Goal: Find specific page/section: Locate a particular part of the current website

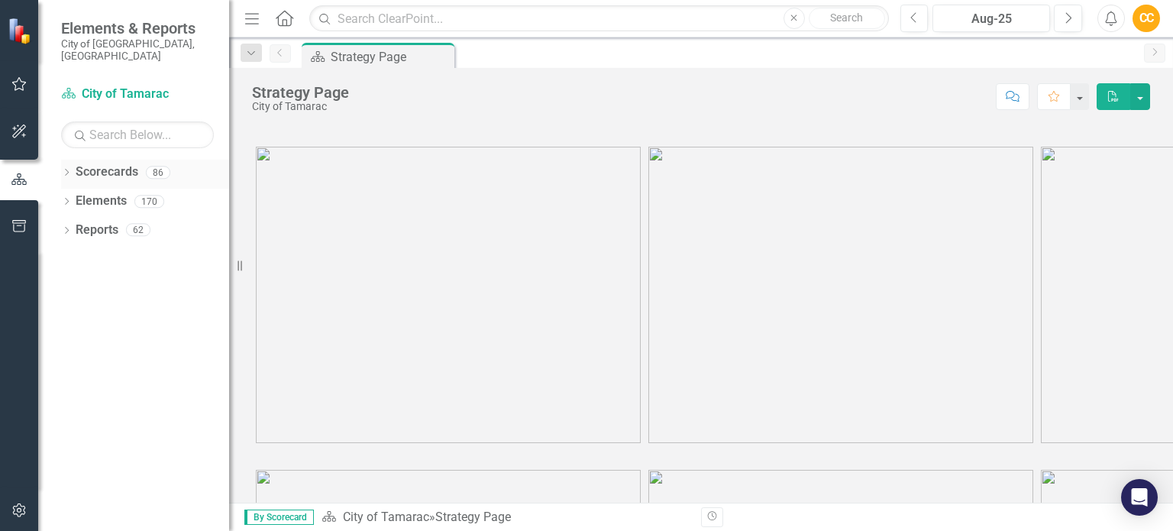
click at [71, 170] on icon "Dropdown" at bounding box center [66, 174] width 11 height 8
click at [76, 196] on icon "Dropdown" at bounding box center [74, 200] width 11 height 9
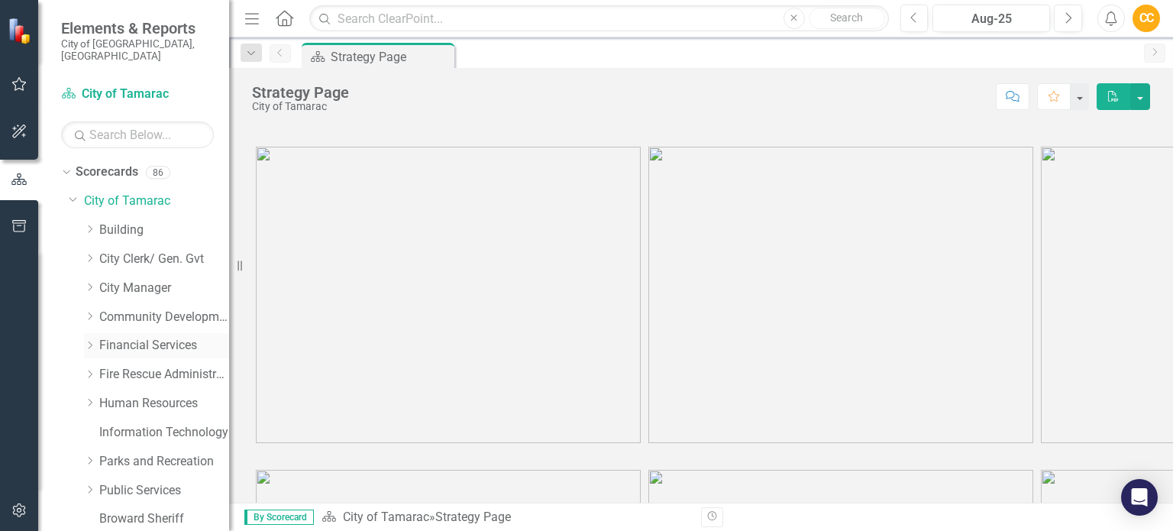
click at [90, 341] on icon "Dropdown" at bounding box center [89, 345] width 11 height 9
click at [107, 427] on icon "Dropdown" at bounding box center [104, 431] width 11 height 9
click at [147, 453] on link "Finance - Accounting" at bounding box center [179, 462] width 99 height 18
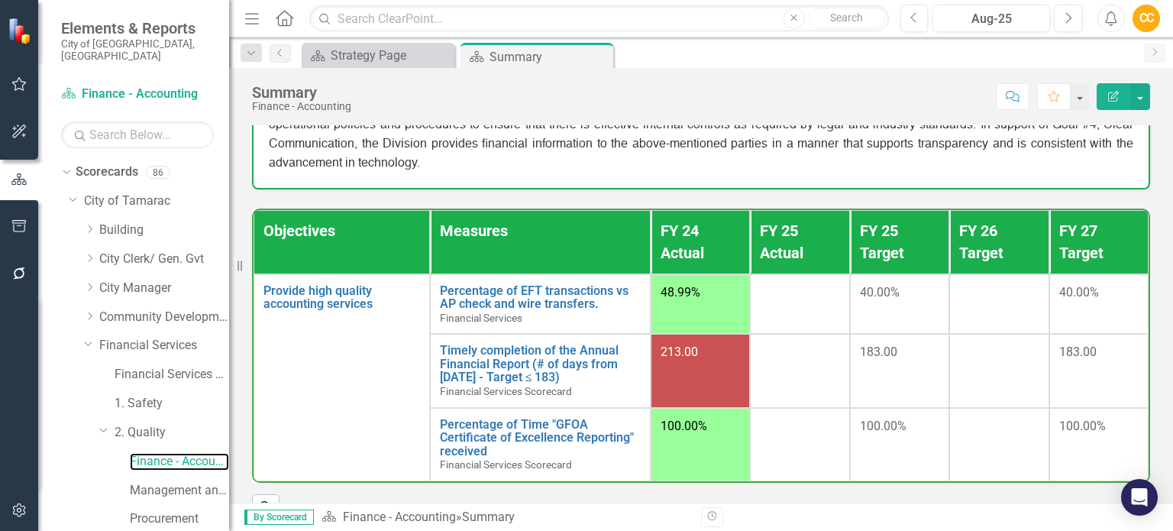
scroll to position [356, 0]
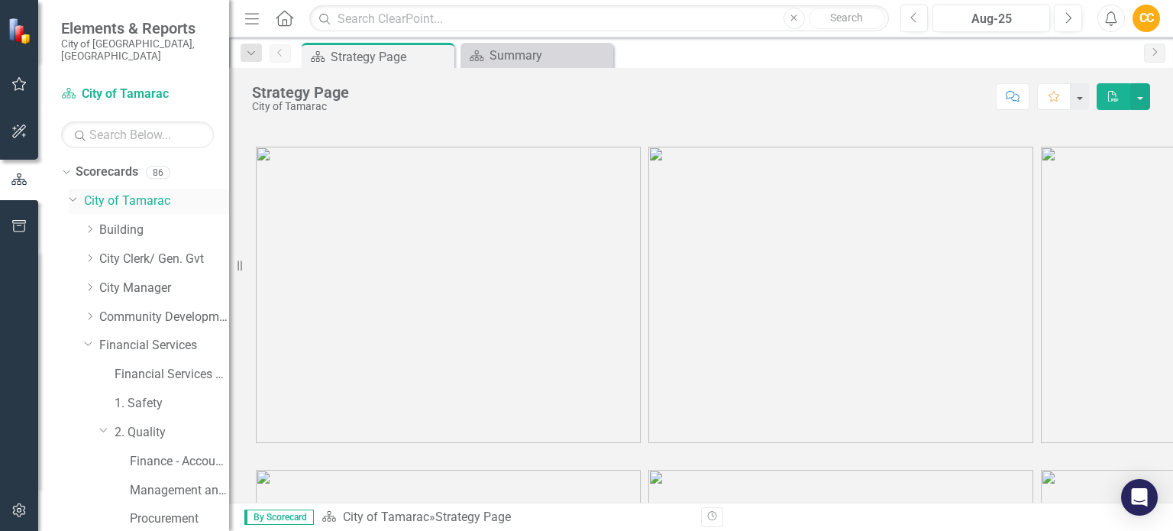
click at [73, 197] on icon at bounding box center [73, 199] width 8 height 4
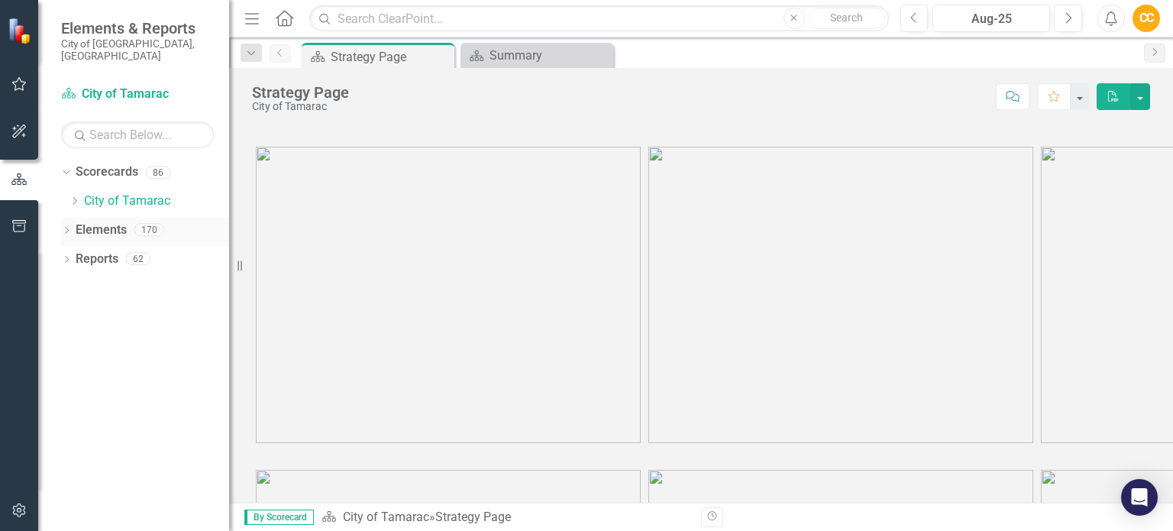
click at [67, 228] on icon "Dropdown" at bounding box center [66, 232] width 11 height 8
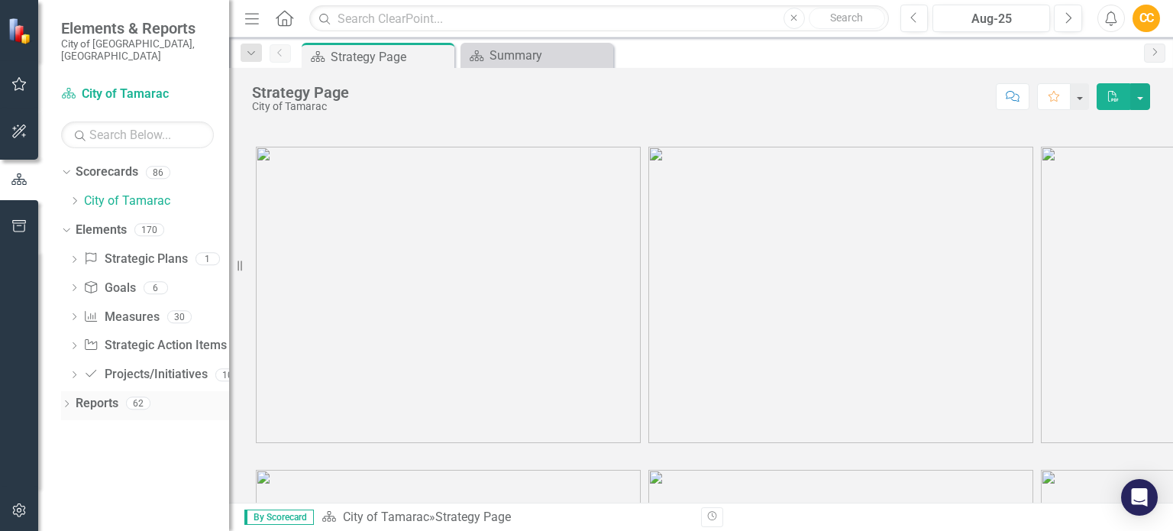
click at [63, 401] on icon "Dropdown" at bounding box center [66, 405] width 11 height 8
click at [74, 197] on icon at bounding box center [75, 201] width 4 height 8
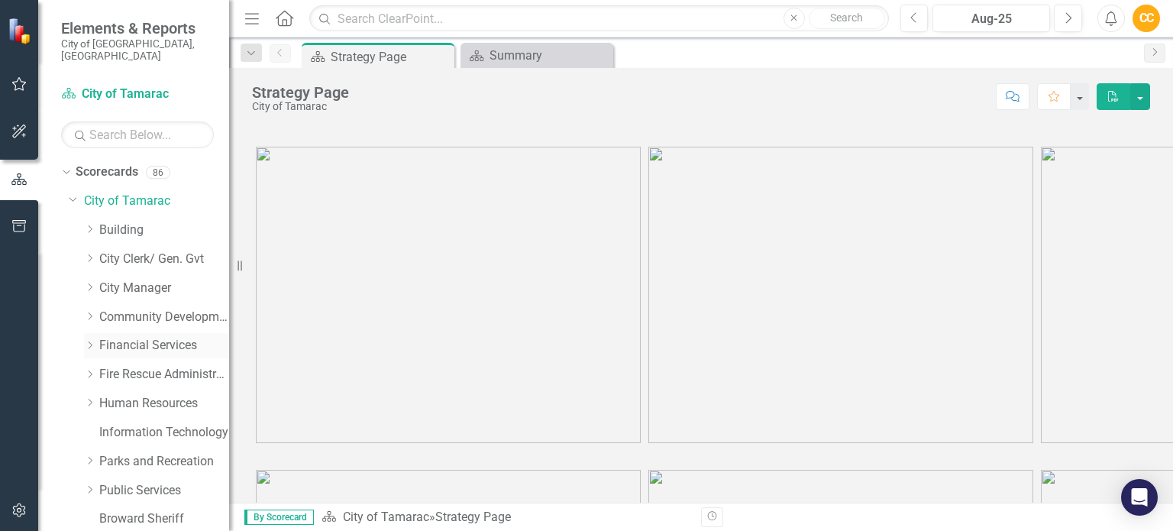
click at [93, 341] on icon "Dropdown" at bounding box center [89, 345] width 11 height 9
click at [110, 427] on icon "Dropdown" at bounding box center [104, 431] width 11 height 9
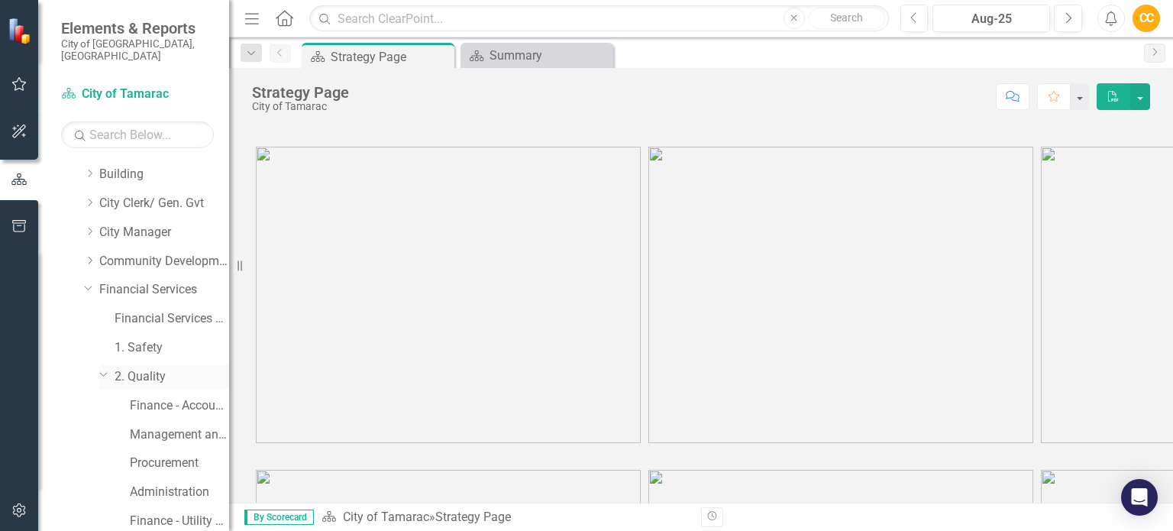
scroll to position [153, 0]
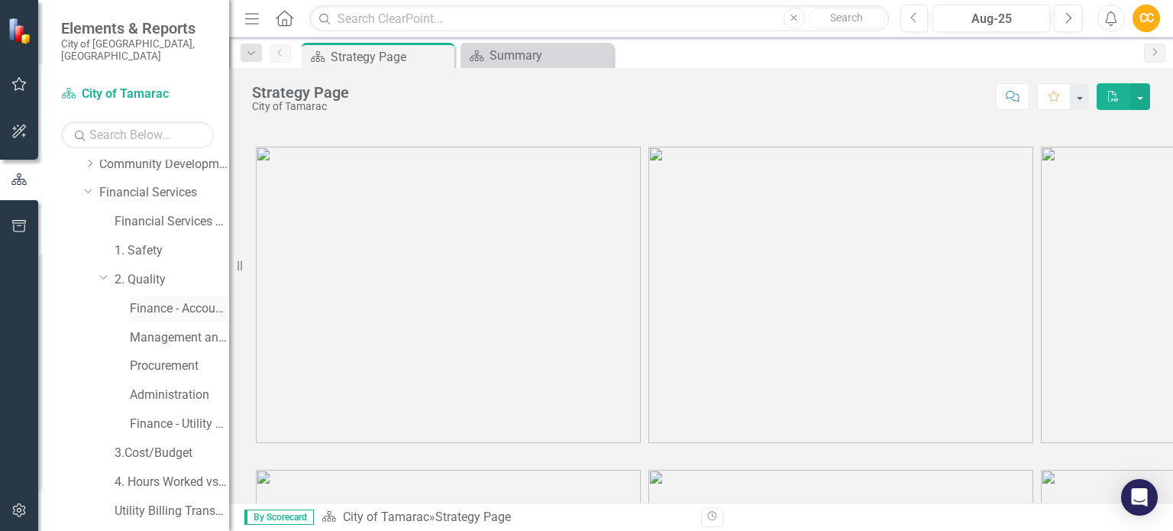
click at [162, 300] on link "Finance - Accounting" at bounding box center [179, 309] width 99 height 18
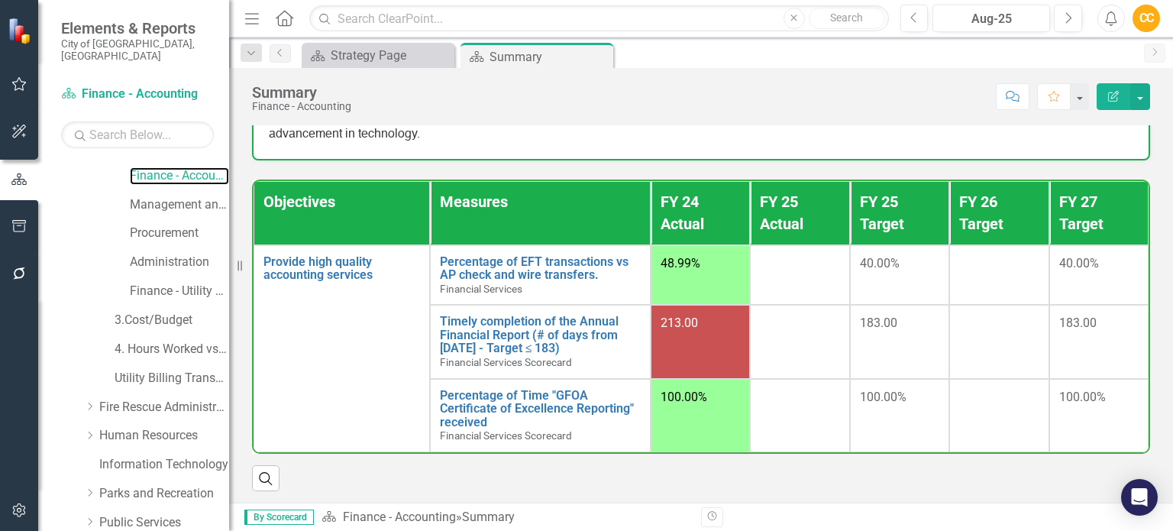
scroll to position [284, 0]
click at [160, 198] on link "Management and Budget" at bounding box center [179, 207] width 99 height 18
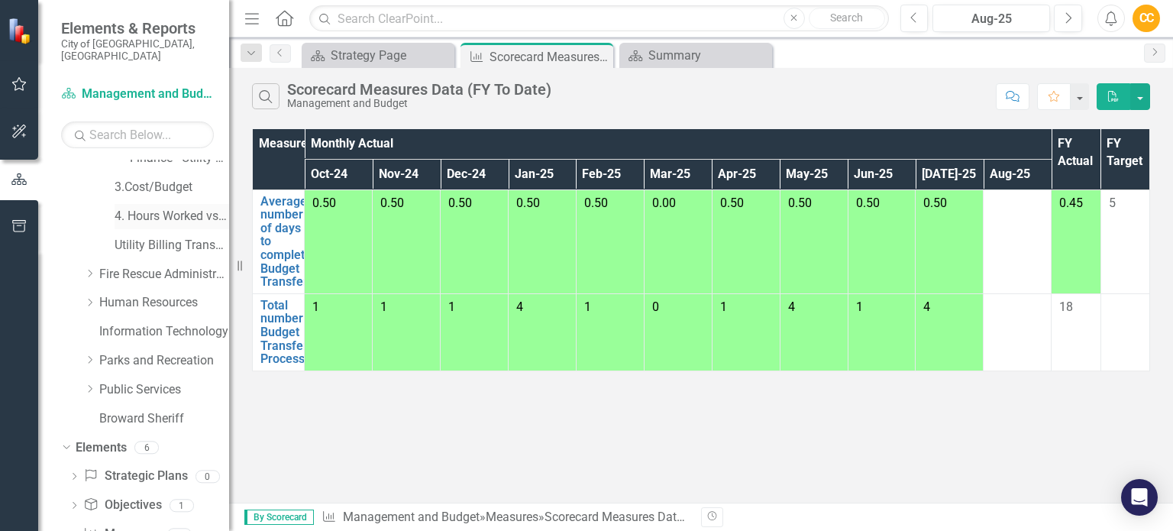
scroll to position [266, 0]
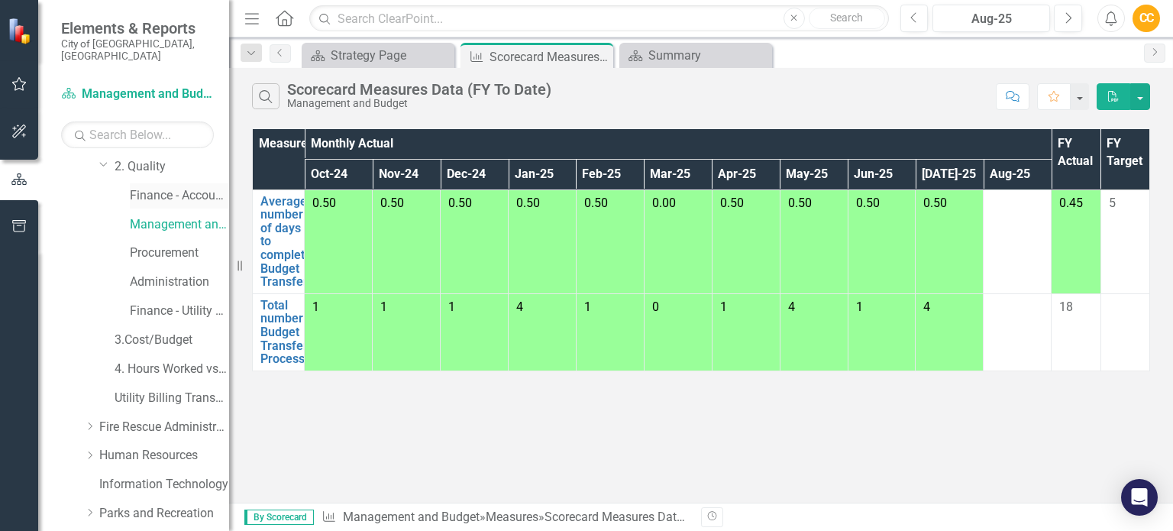
click at [180, 187] on link "Finance - Accounting" at bounding box center [179, 196] width 99 height 18
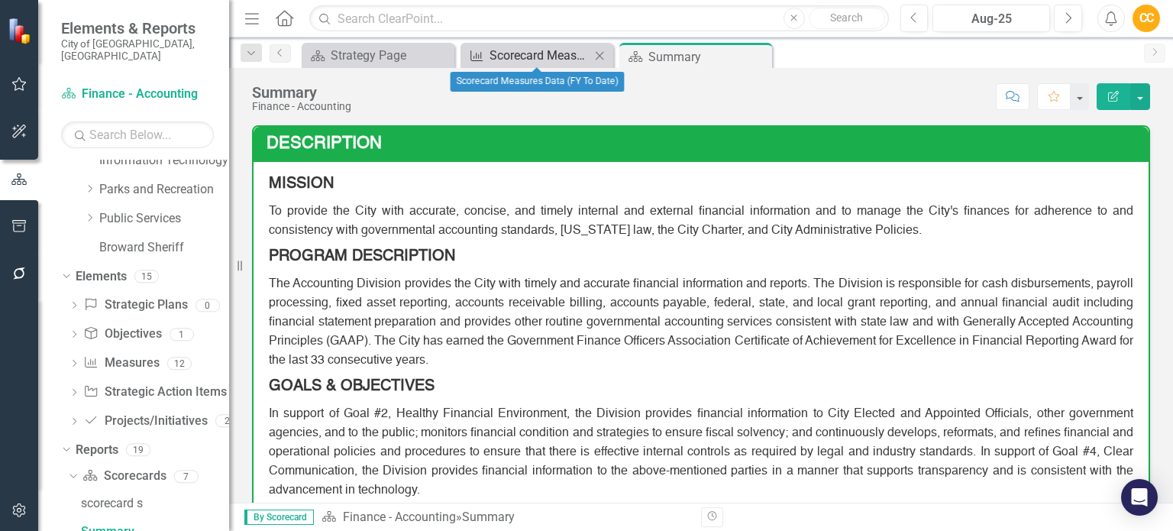
click at [543, 48] on div "Scorecard Measures Data (FY To Date)" at bounding box center [539, 55] width 101 height 19
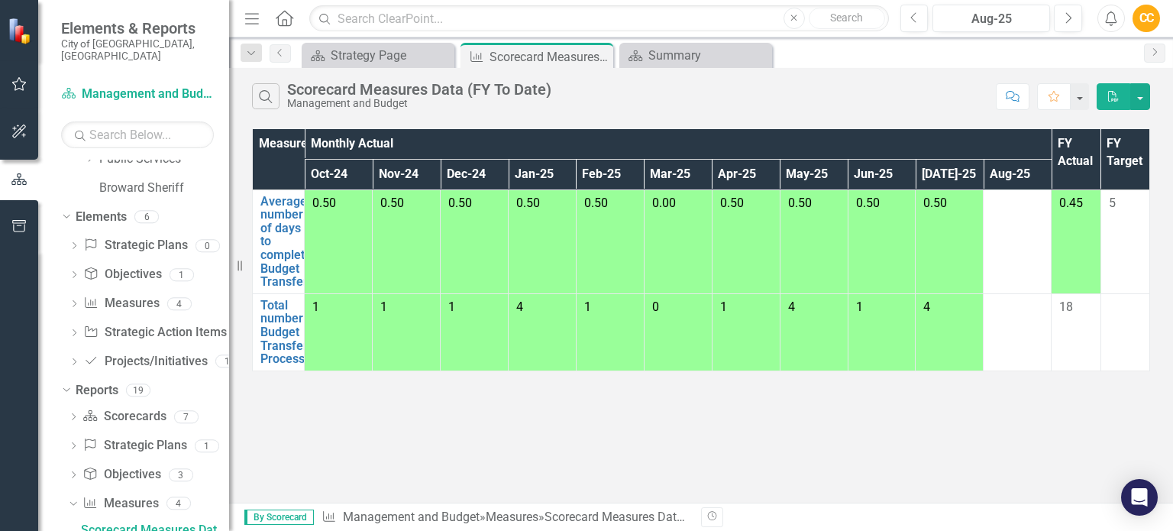
scroll to position [648, 0]
click at [364, 56] on div "Strategy Page" at bounding box center [381, 55] width 101 height 19
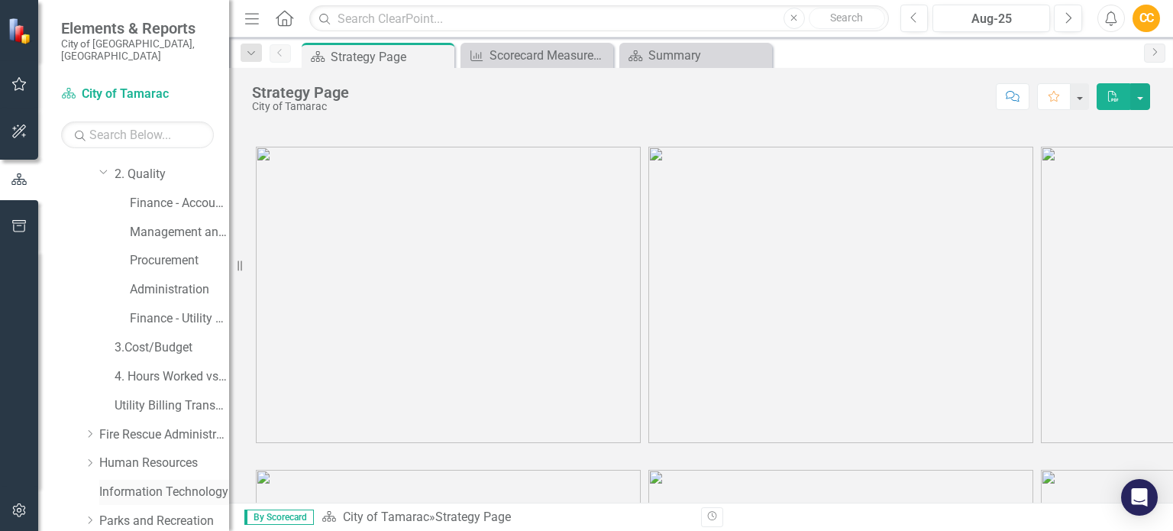
scroll to position [255, 0]
click at [186, 198] on link "Finance - Accounting" at bounding box center [179, 207] width 99 height 18
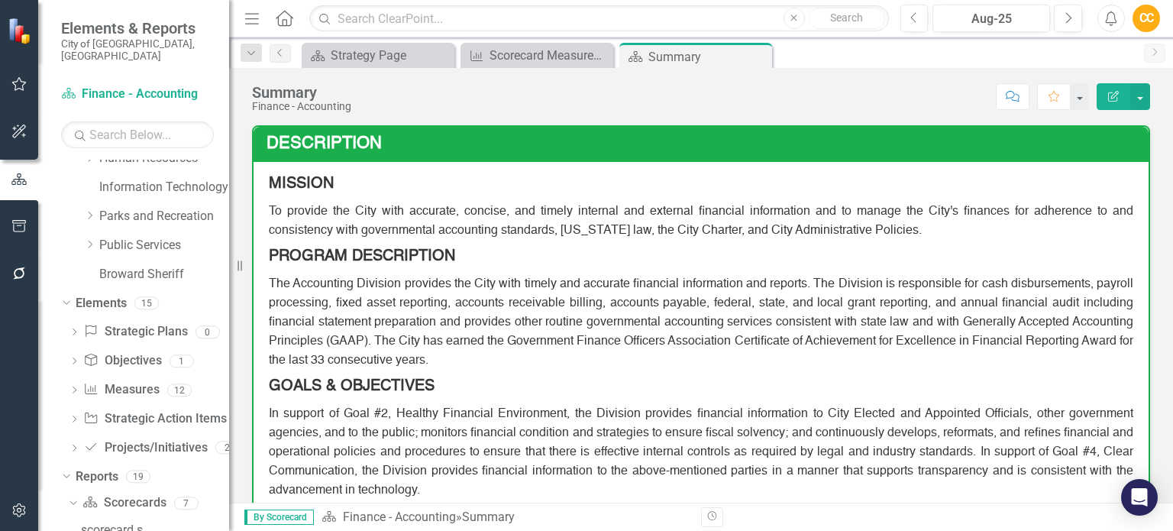
scroll to position [589, 0]
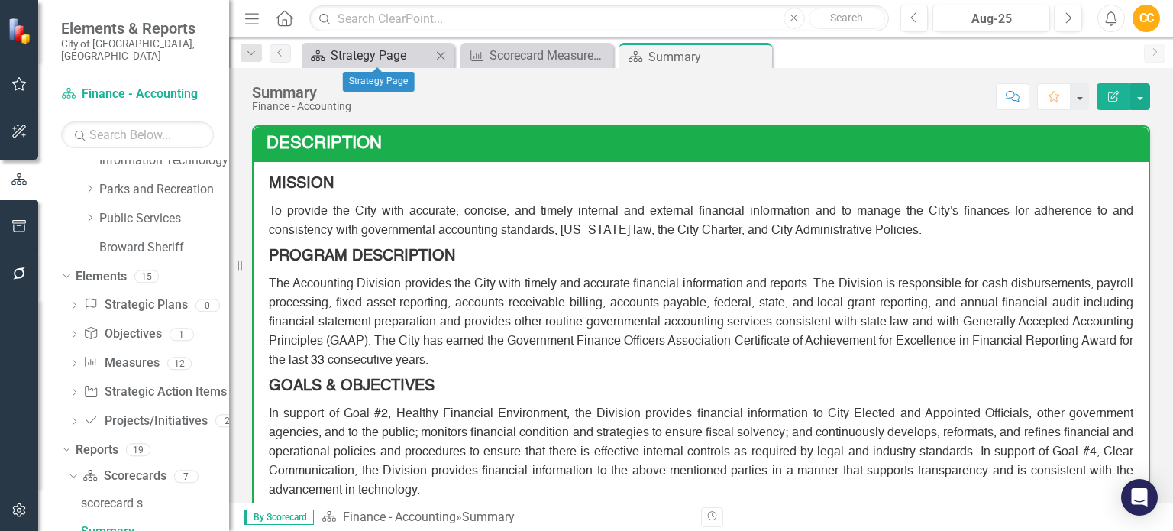
click at [350, 49] on div "Strategy Page" at bounding box center [381, 55] width 101 height 19
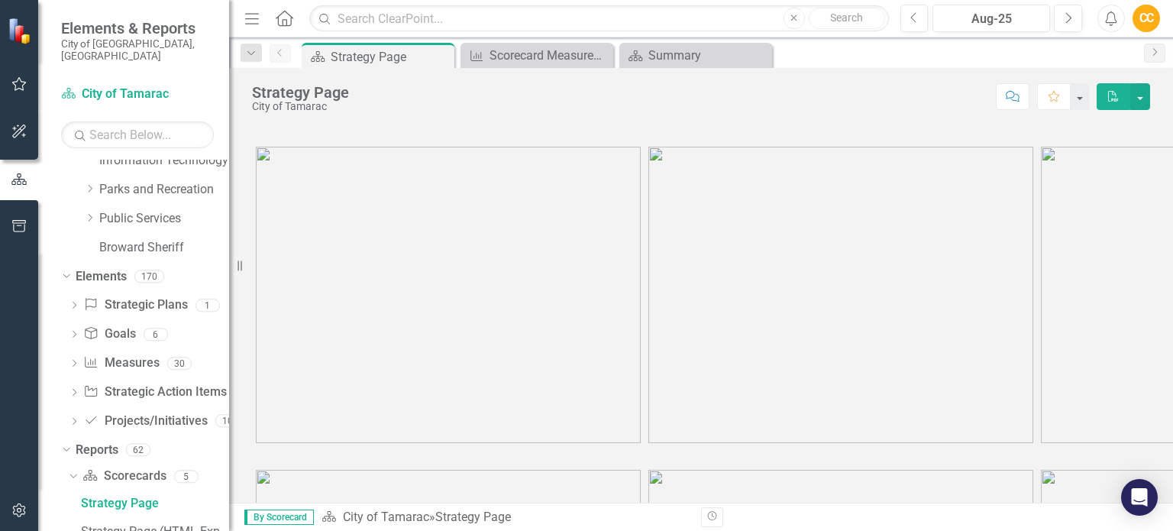
scroll to position [560, 0]
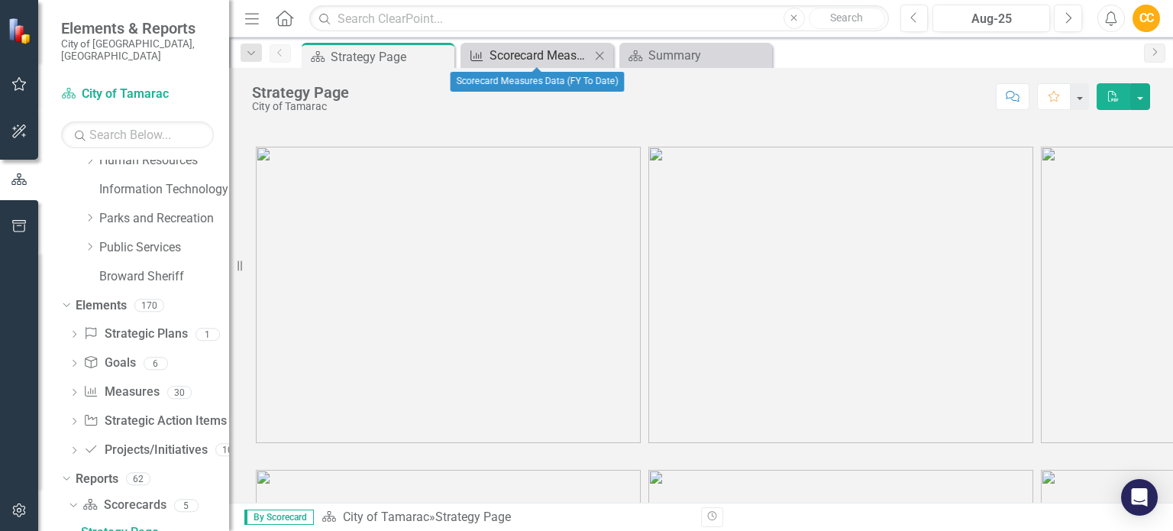
click at [525, 47] on div "Scorecard Measures Data (FY To Date)" at bounding box center [539, 55] width 101 height 19
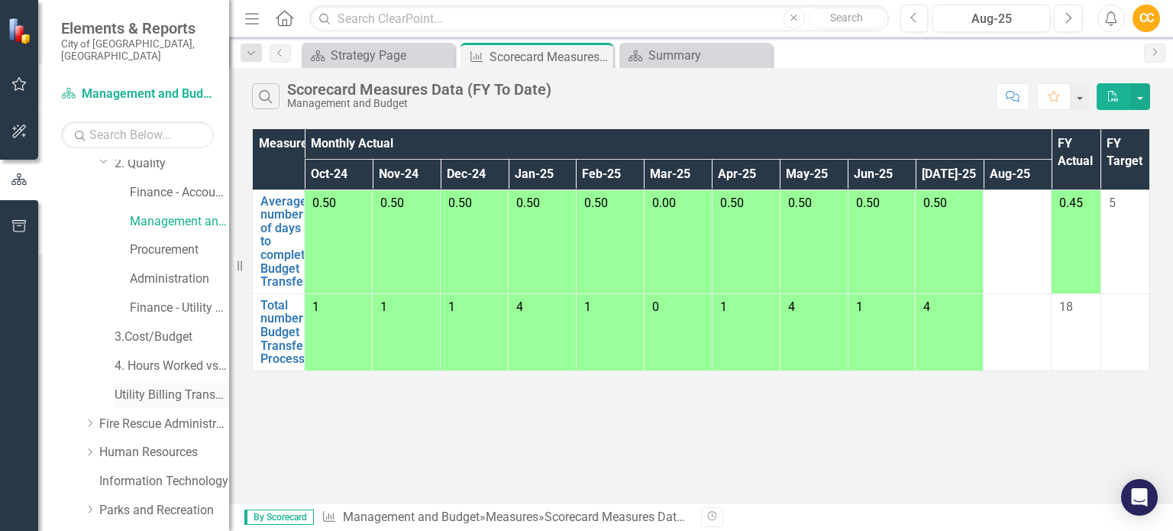
scroll to position [266, 0]
click at [183, 187] on link "Finance - Accounting" at bounding box center [179, 196] width 99 height 18
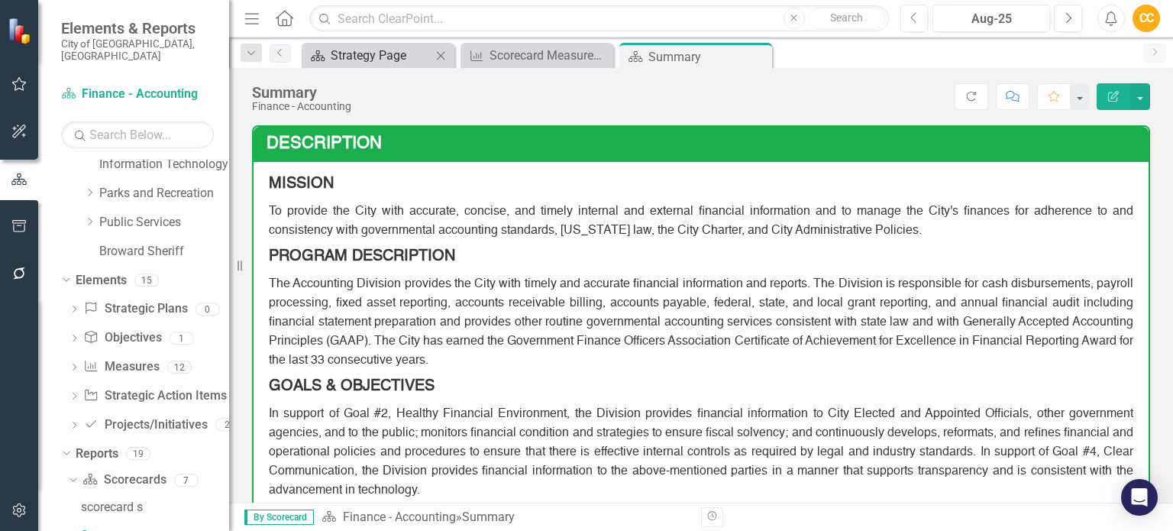
scroll to position [589, 0]
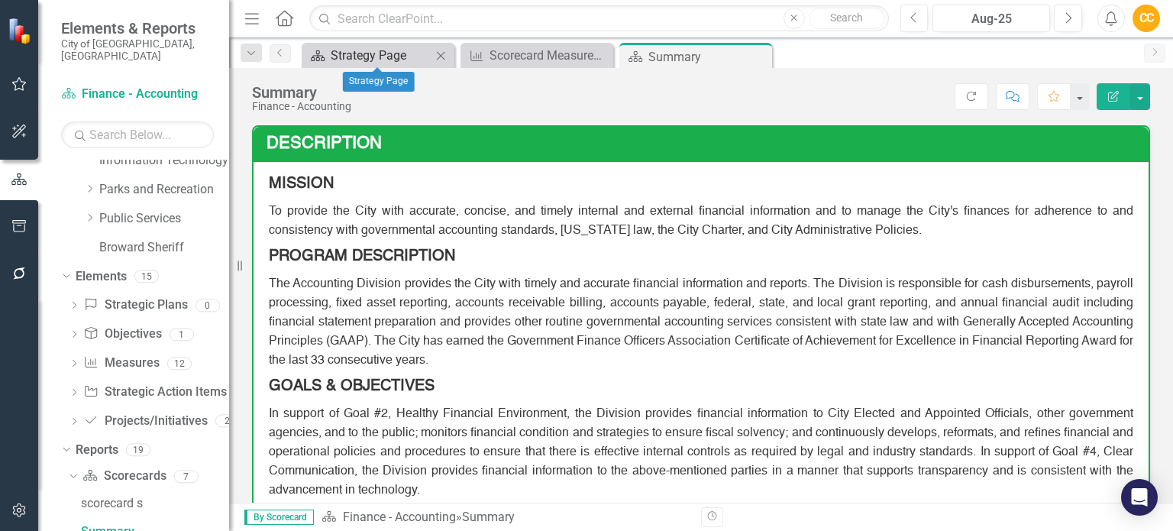
click at [398, 57] on div "Strategy Page" at bounding box center [381, 55] width 101 height 19
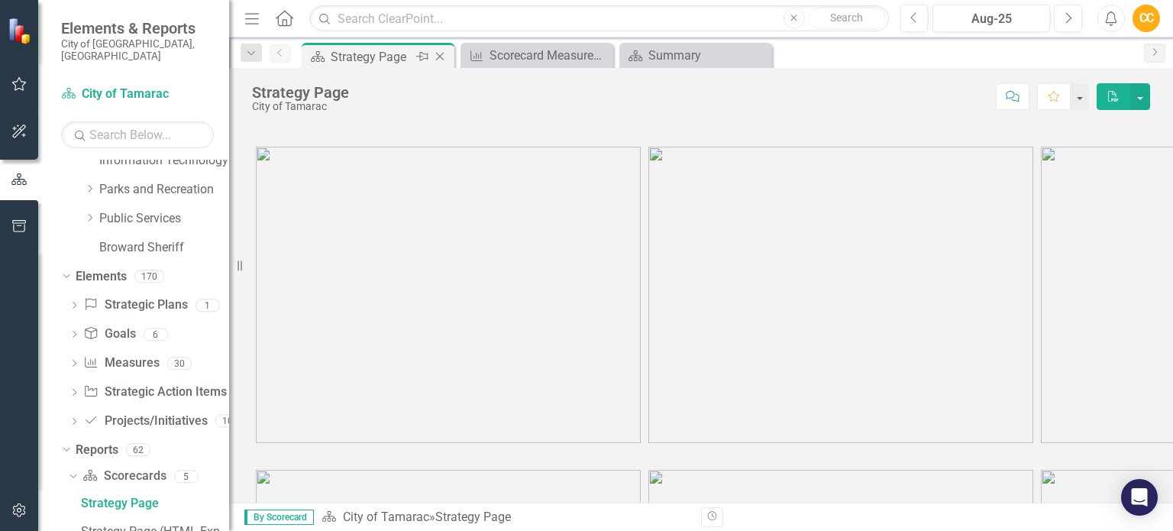
scroll to position [560, 0]
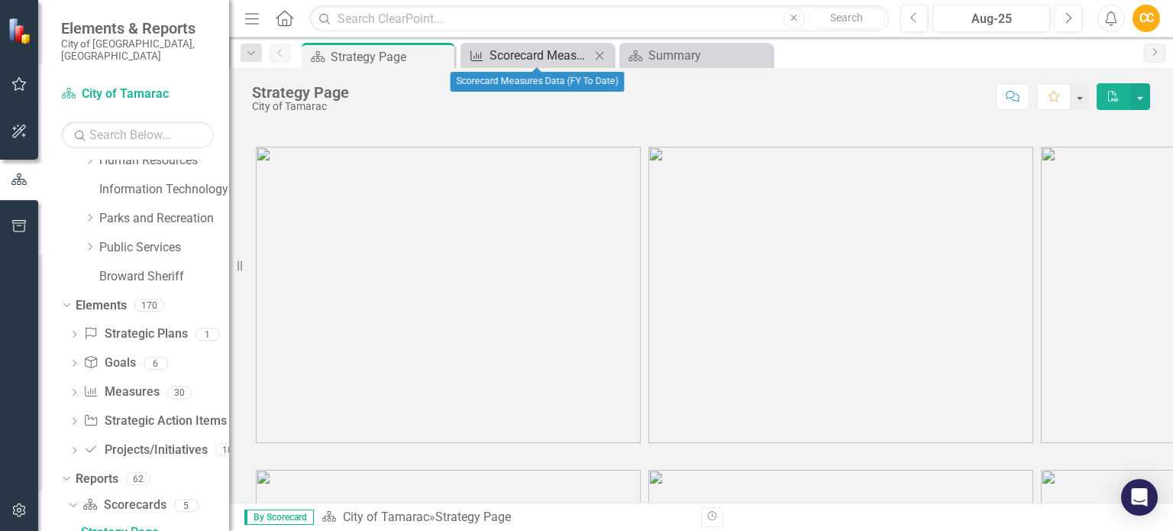
click at [515, 54] on div "Scorecard Measures Data (FY To Date)" at bounding box center [539, 55] width 101 height 19
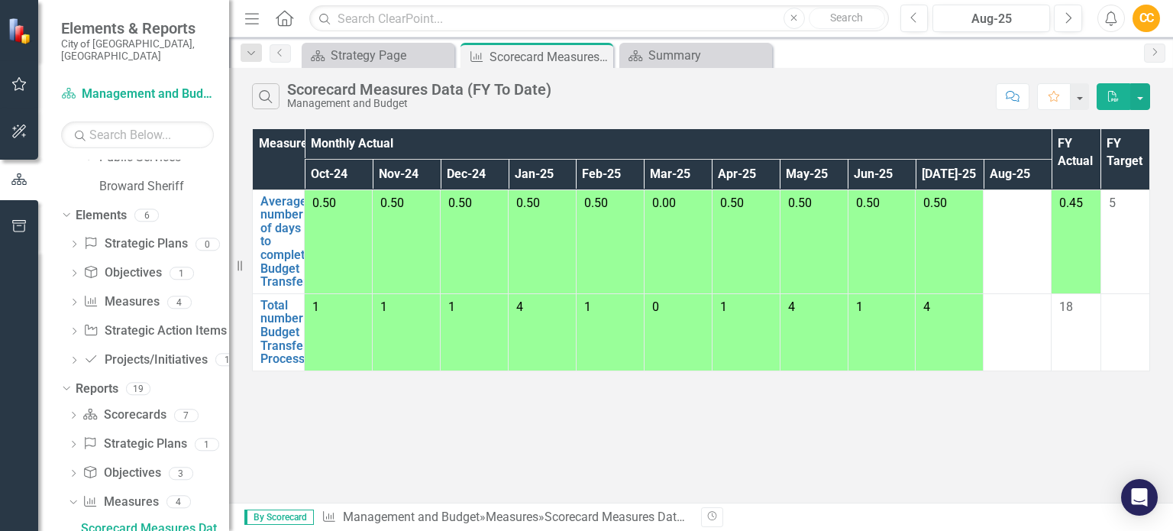
scroll to position [648, 0]
click at [127, 296] on link "Measure Measures" at bounding box center [121, 305] width 76 height 18
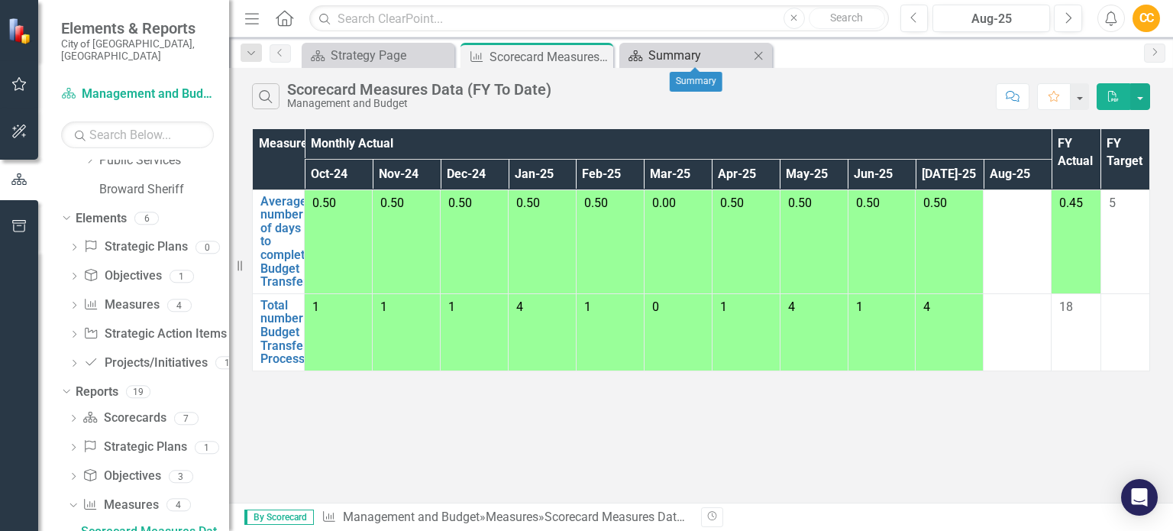
click at [661, 51] on div "Summary" at bounding box center [698, 55] width 101 height 19
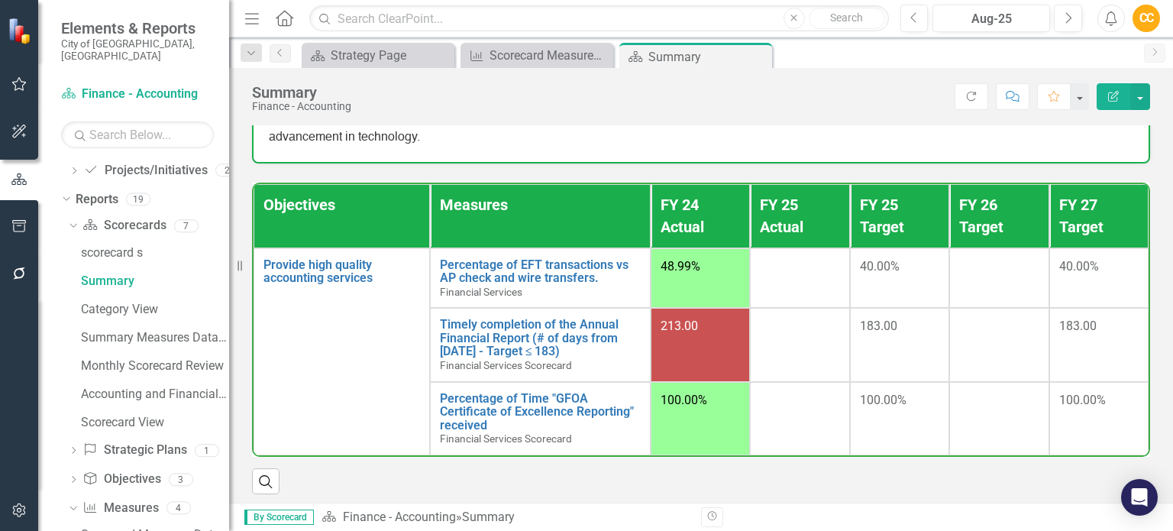
scroll to position [356, 0]
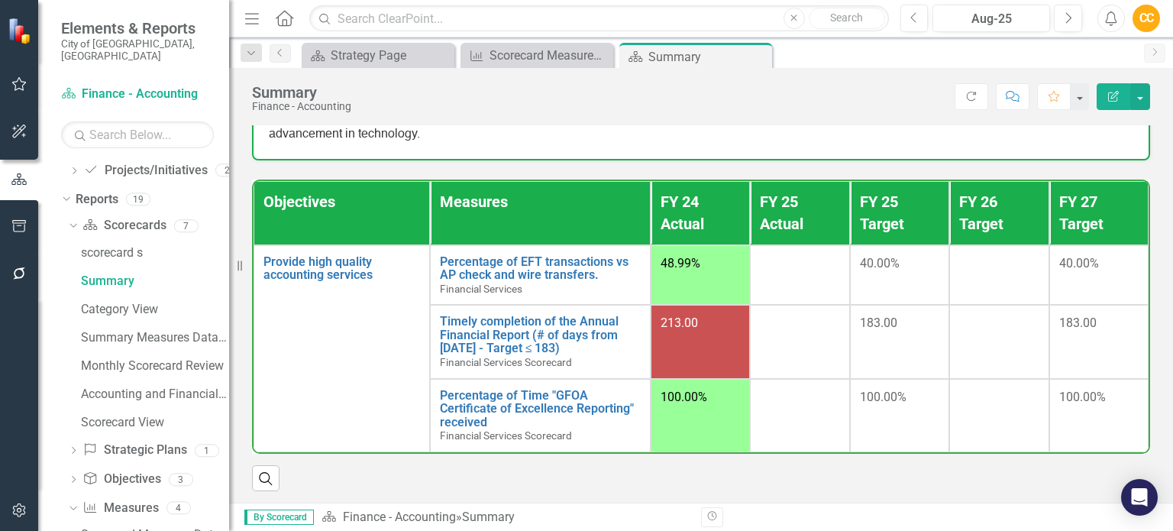
click at [903, 399] on div "100.00%" at bounding box center [899, 398] width 79 height 18
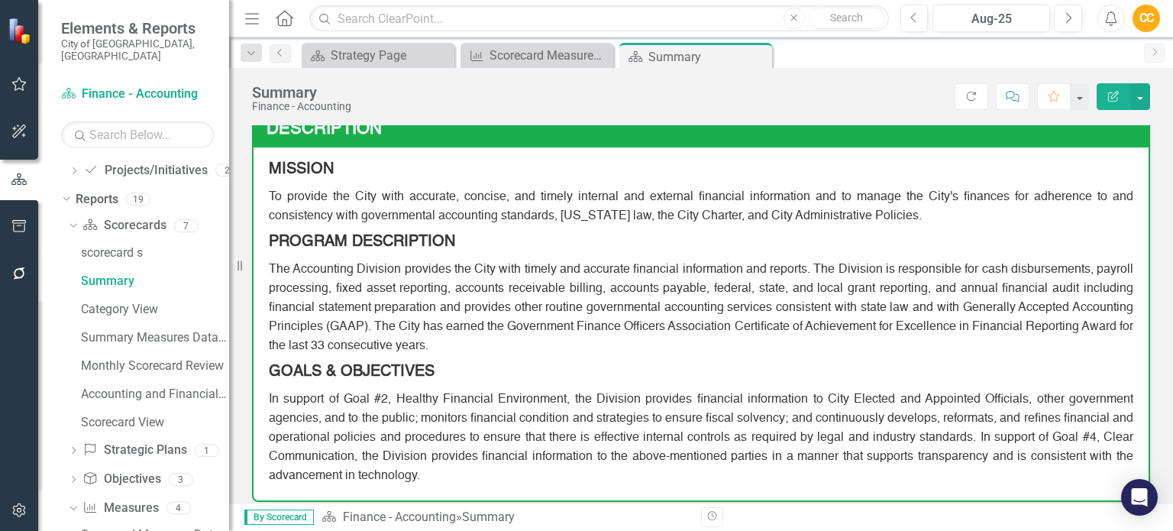
scroll to position [0, 0]
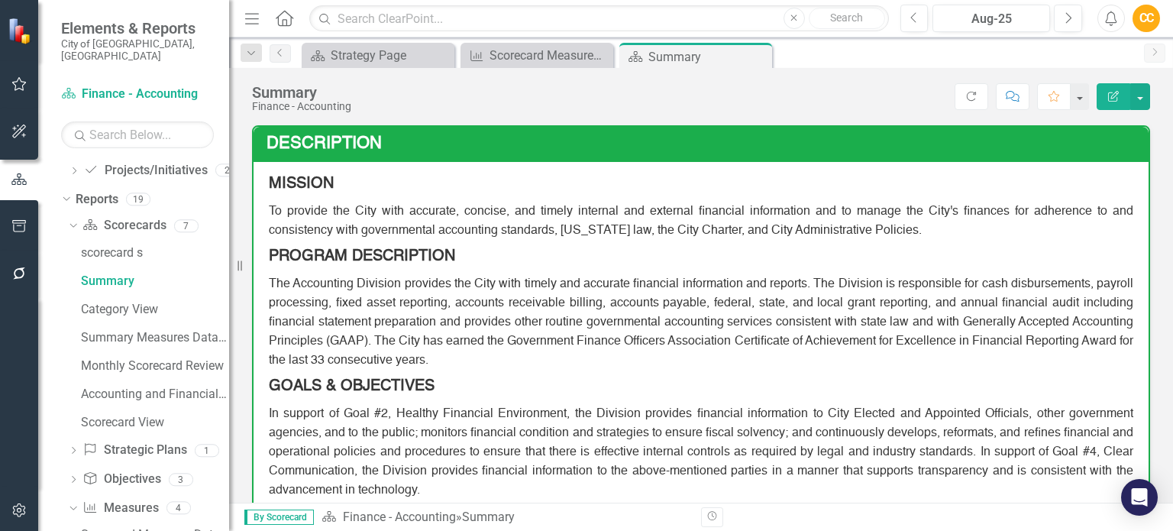
drag, startPoint x: 443, startPoint y: 338, endPoint x: 423, endPoint y: 343, distance: 20.4
click at [428, 353] on span "The Accounting Division provides the City with timely and accurate financial in…" at bounding box center [701, 322] width 864 height 89
click at [443, 332] on p "The Accounting Division provides the City with timely and accurate financial in…" at bounding box center [701, 322] width 864 height 102
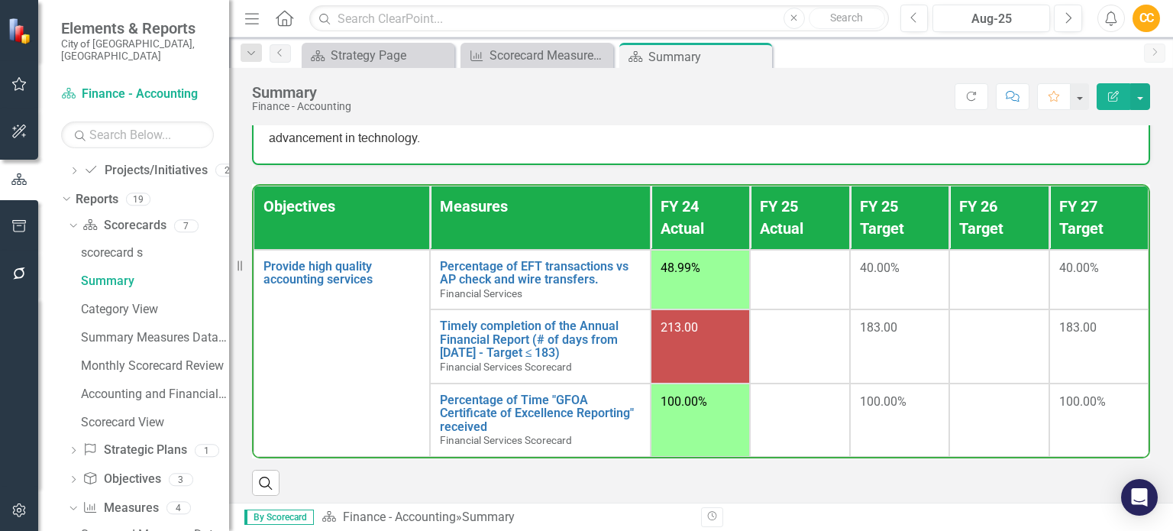
scroll to position [356, 0]
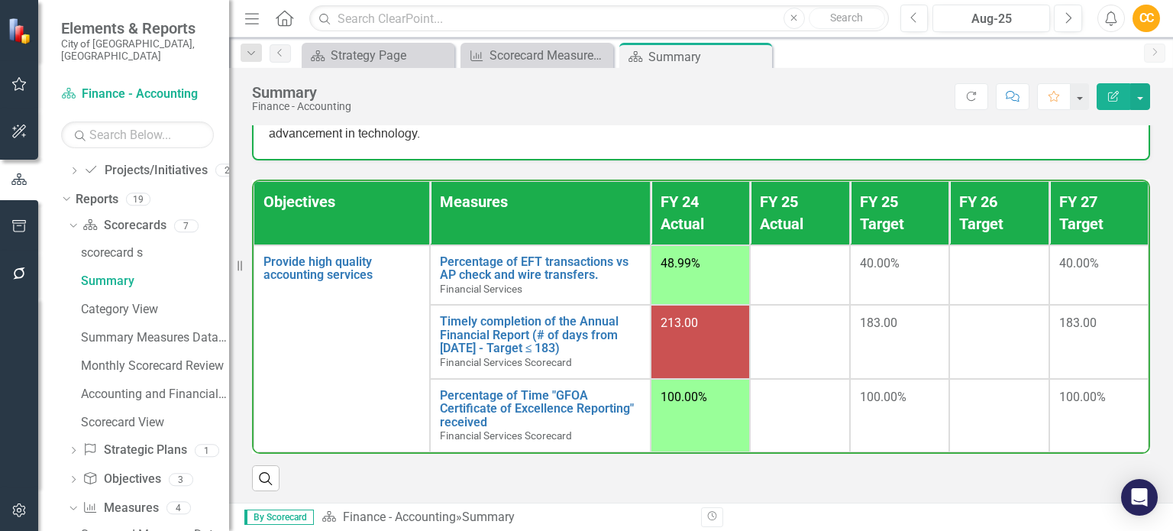
click at [782, 192] on th "FY 25 Actual" at bounding box center [799, 212] width 99 height 63
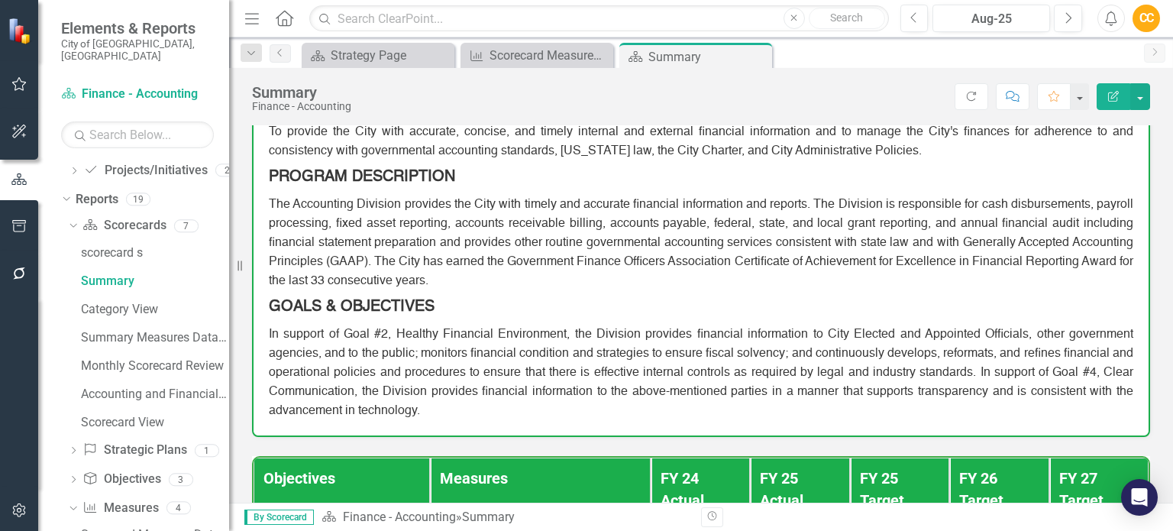
scroll to position [50, 0]
